Goal: Information Seeking & Learning: Learn about a topic

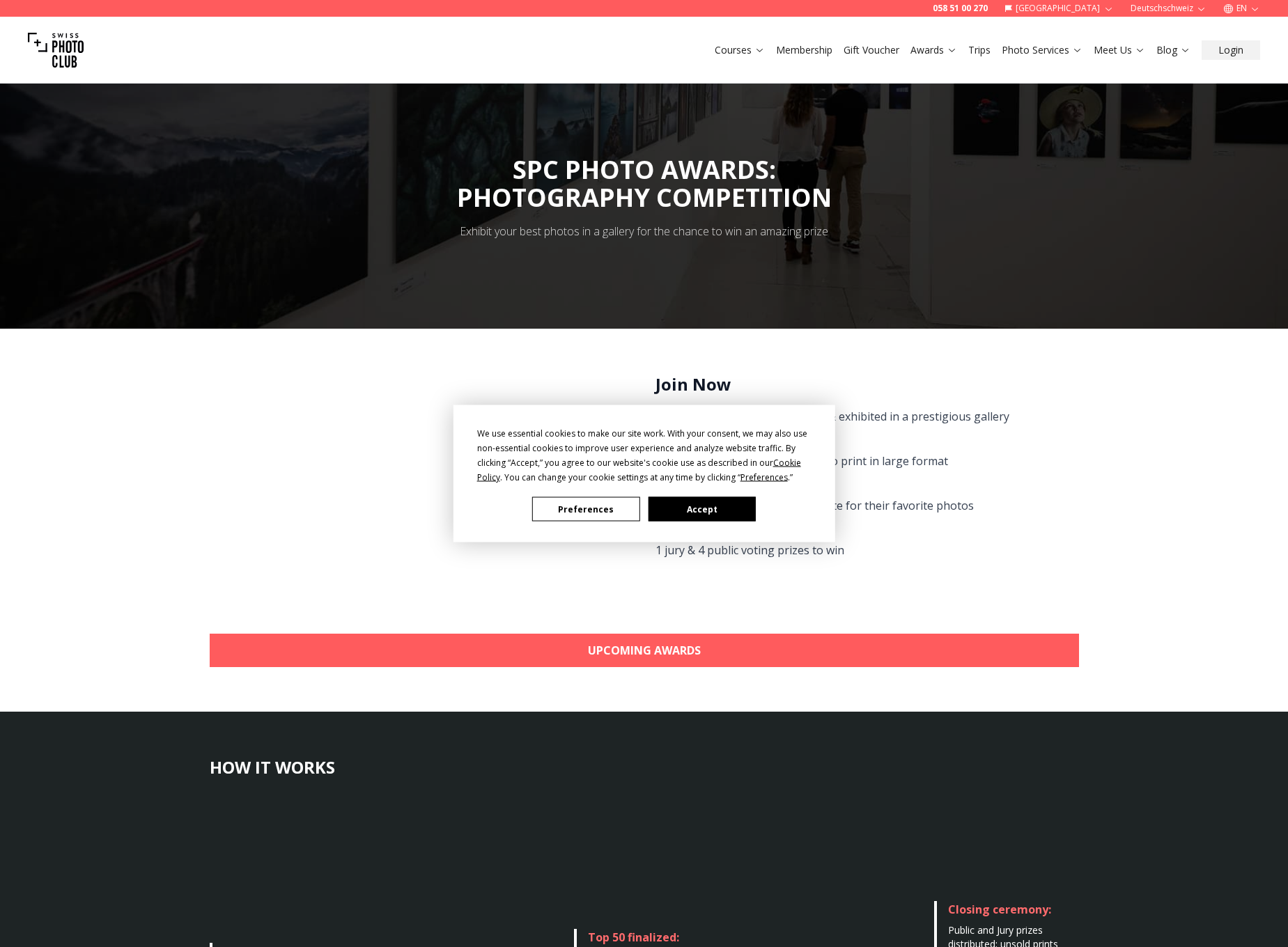
click at [702, 499] on button "Accept" at bounding box center [701, 509] width 107 height 25
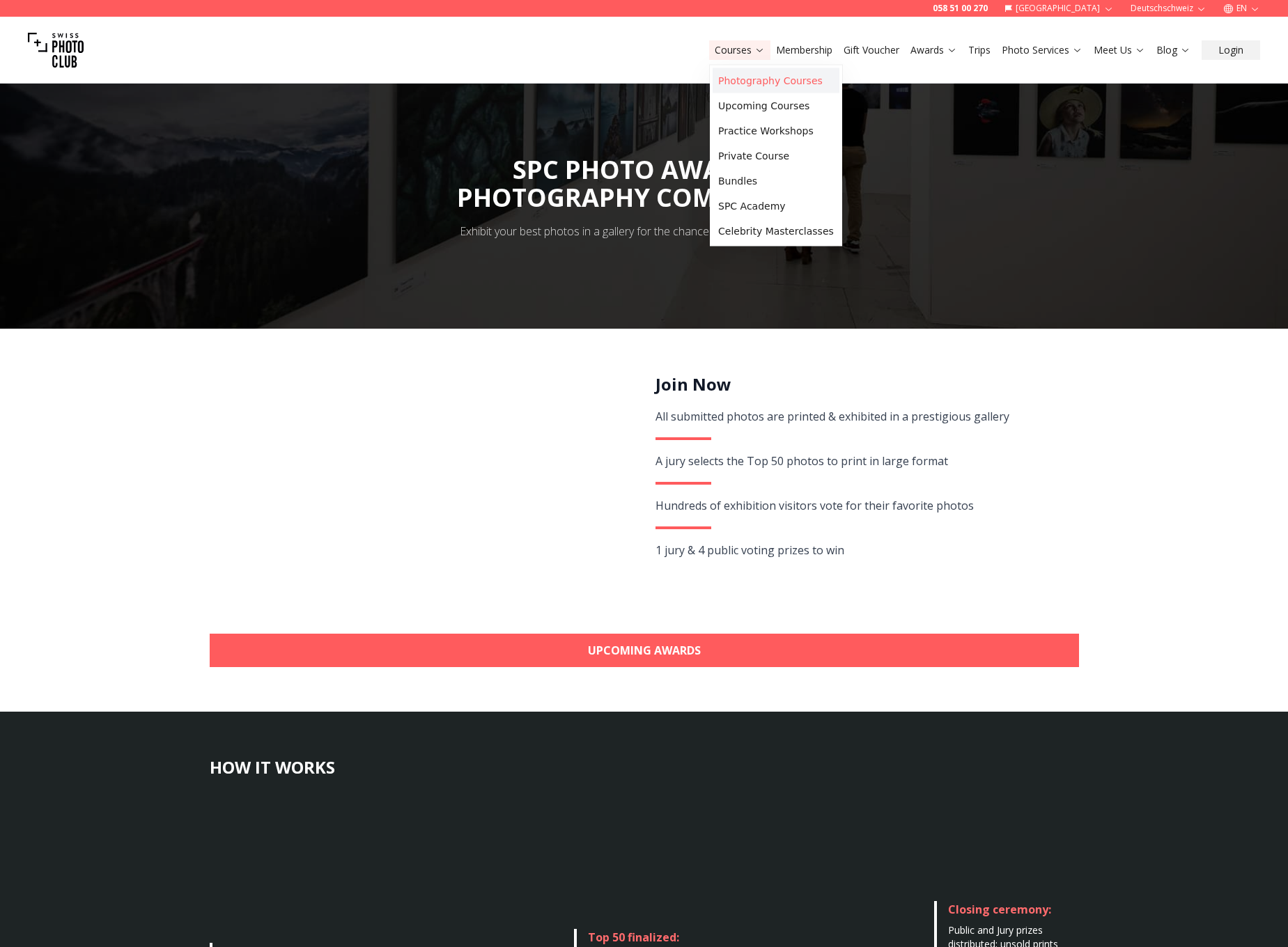
click at [731, 82] on link "Photography Courses" at bounding box center [775, 81] width 126 height 25
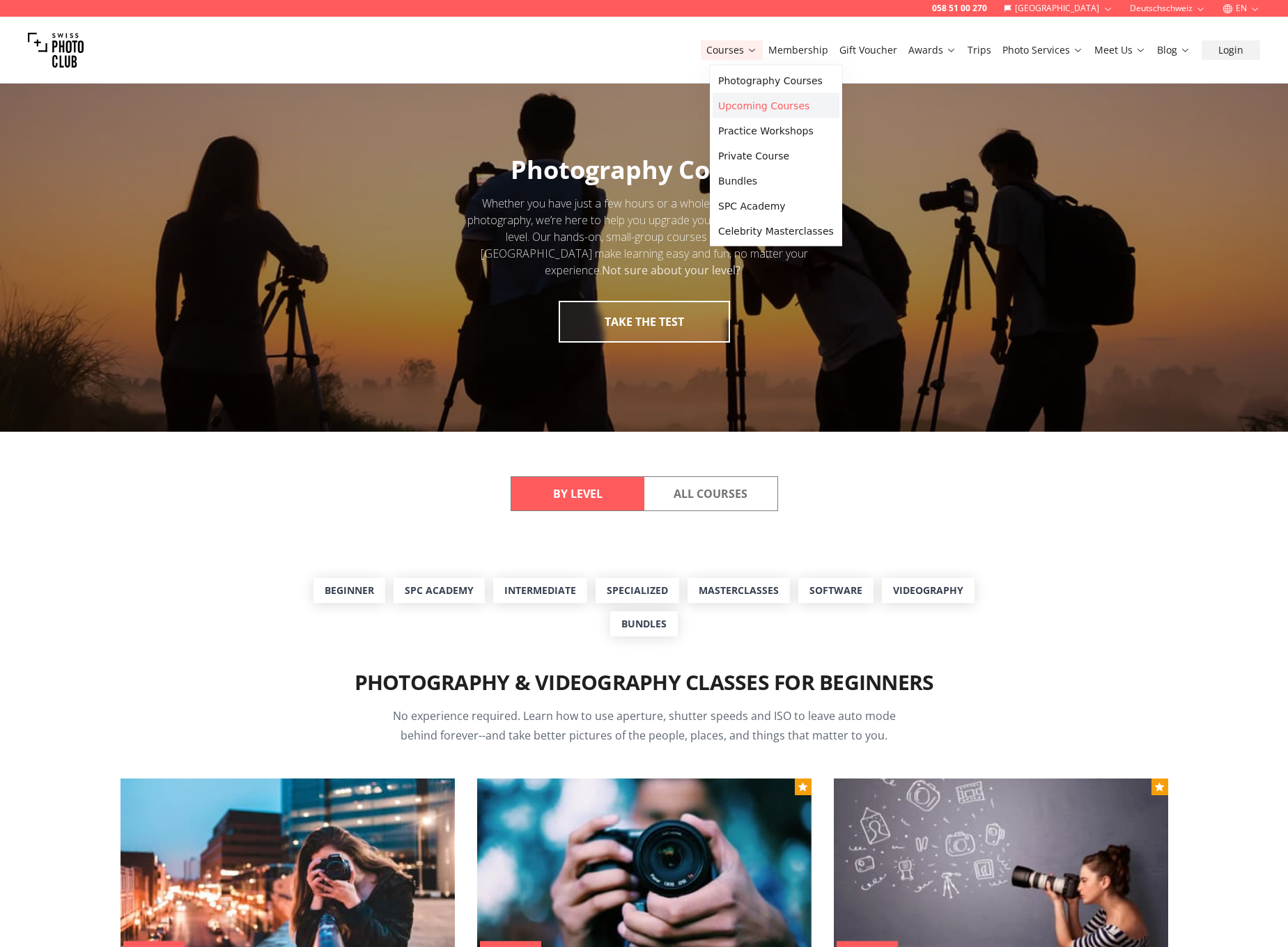
click at [739, 111] on link "Upcoming Courses" at bounding box center [775, 106] width 126 height 25
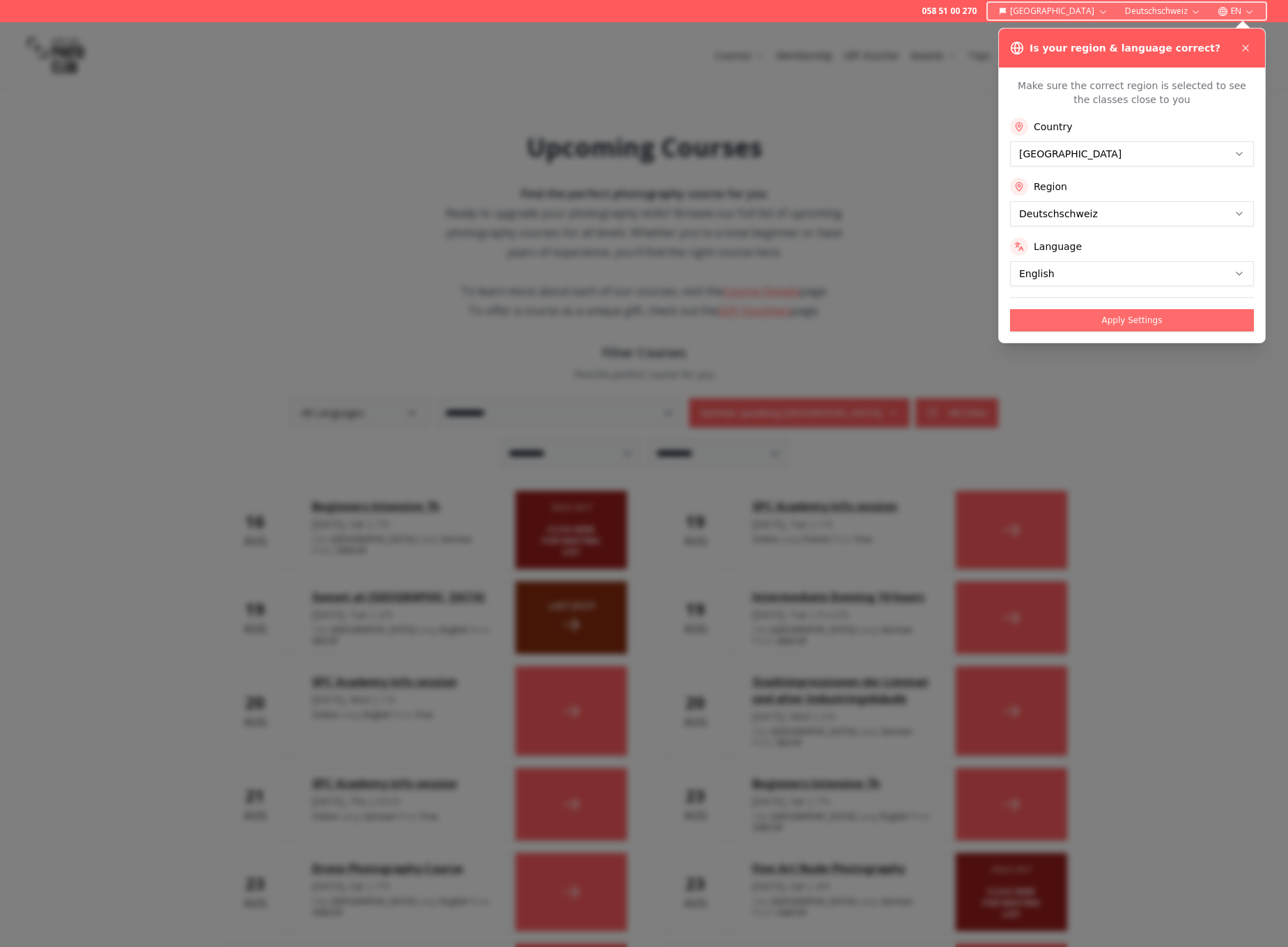
click at [1064, 319] on button "Apply Settings" at bounding box center [1132, 320] width 244 height 22
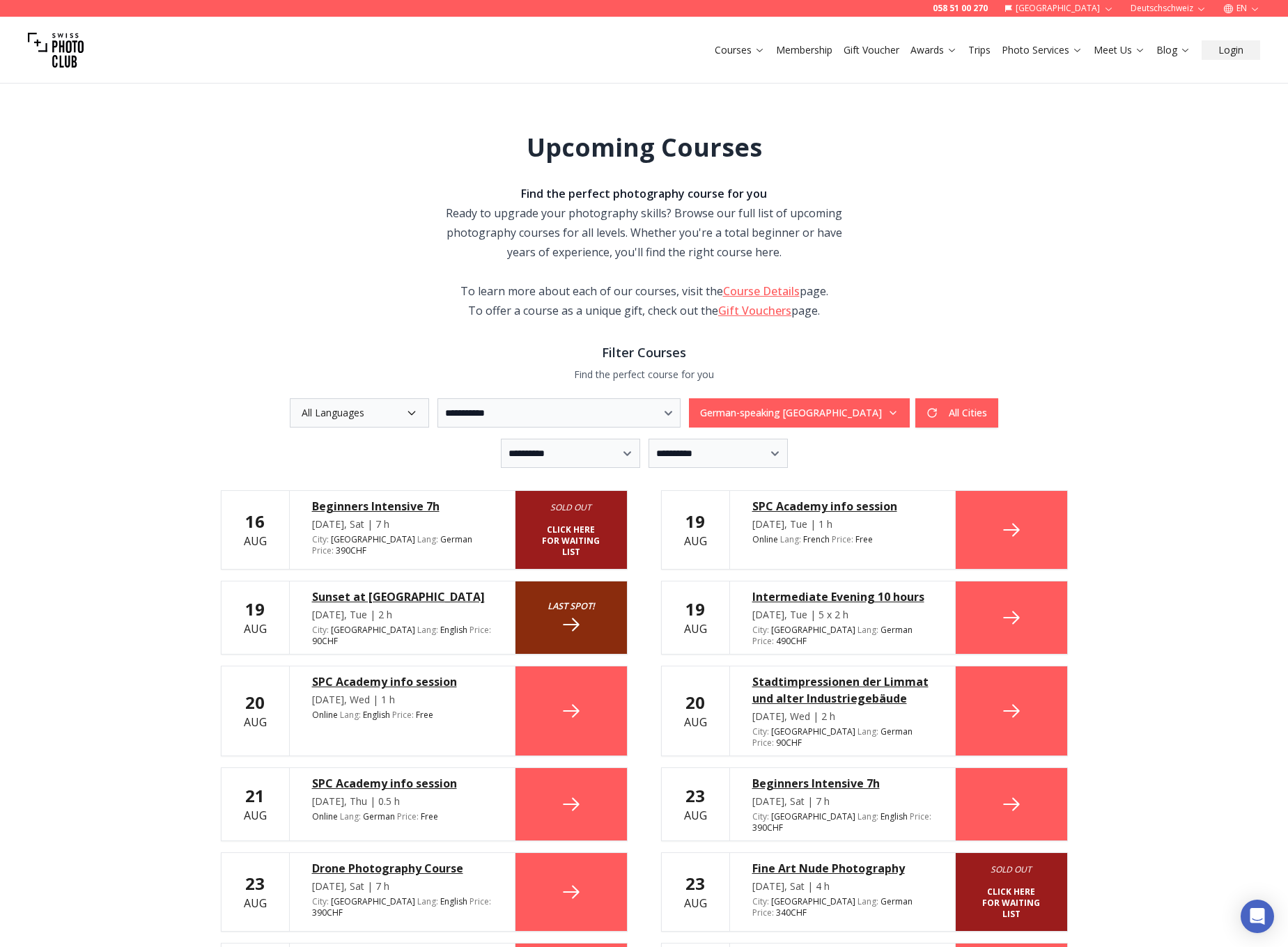
click at [844, 411] on button "German-speaking [GEOGRAPHIC_DATA]" at bounding box center [799, 413] width 220 height 29
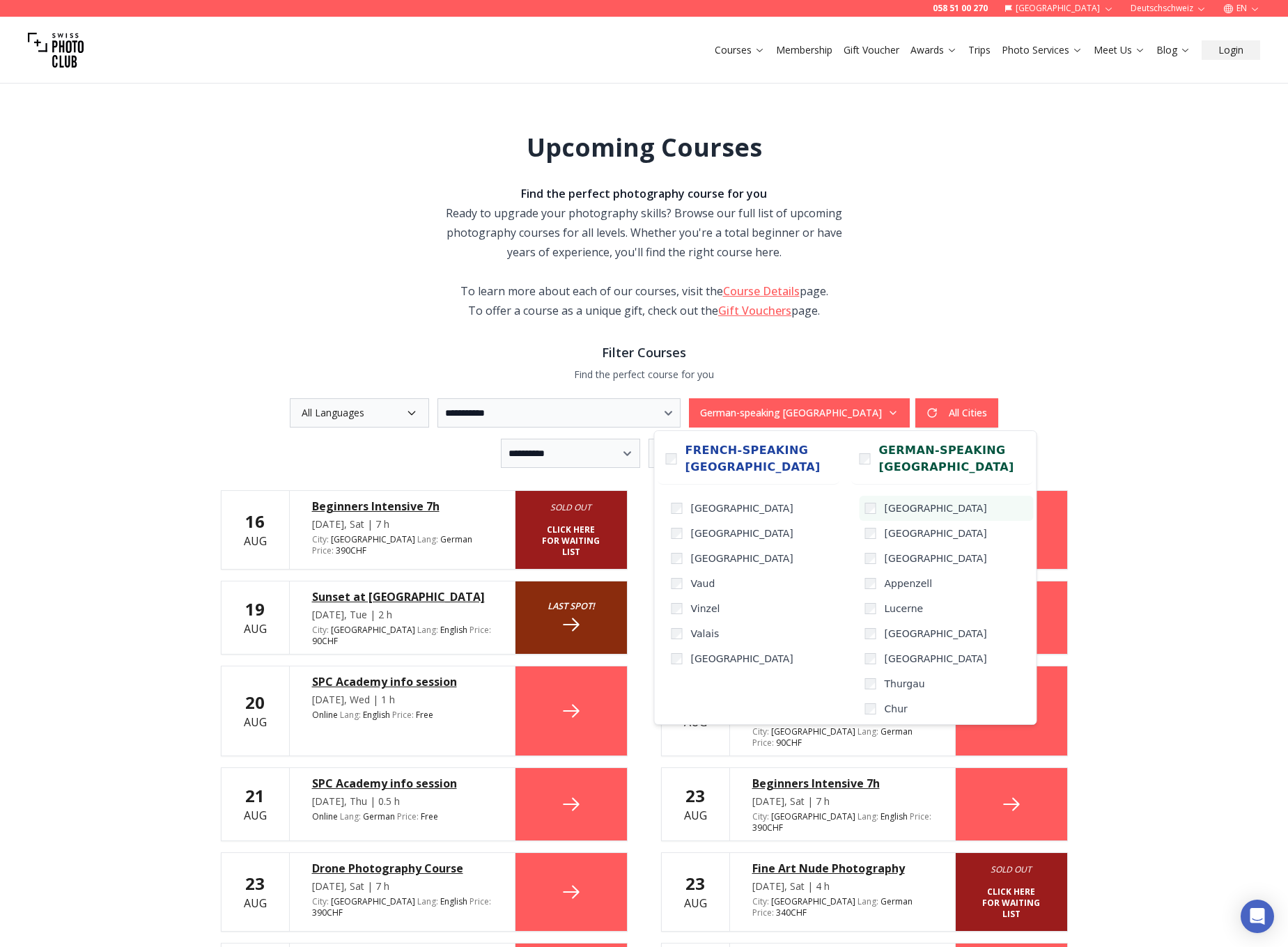
click at [876, 508] on label "[GEOGRAPHIC_DATA]" at bounding box center [947, 508] width 174 height 25
